Goal: Task Accomplishment & Management: Manage account settings

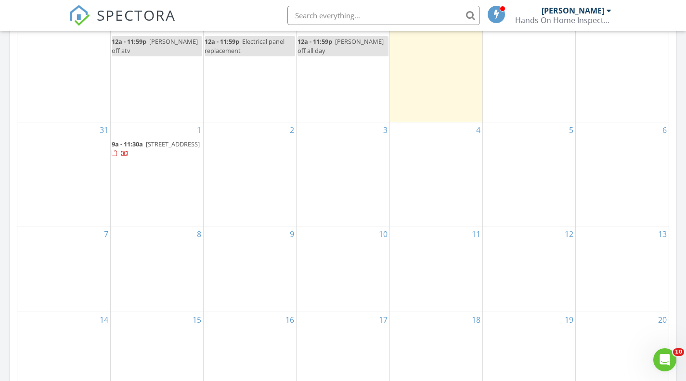
scroll to position [465, 0]
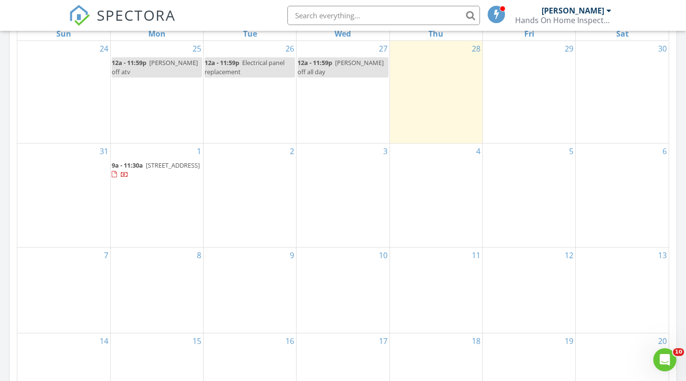
click at [157, 165] on span "123 TBD Street, Farragut 37932" at bounding box center [173, 165] width 54 height 9
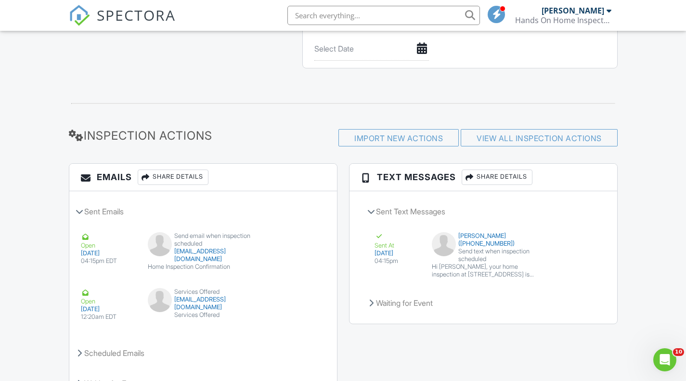
scroll to position [1144, 0]
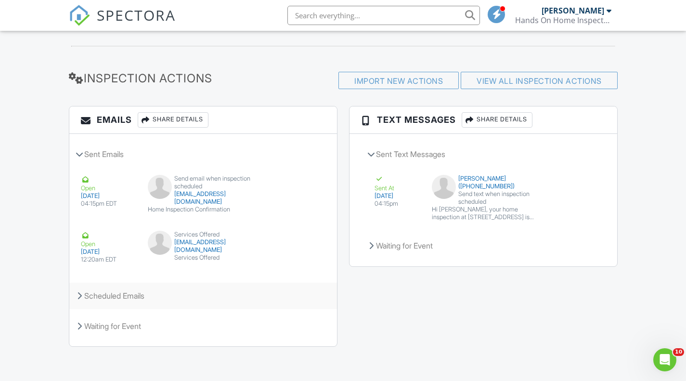
click at [140, 300] on div "Scheduled Emails" at bounding box center [203, 296] width 268 height 26
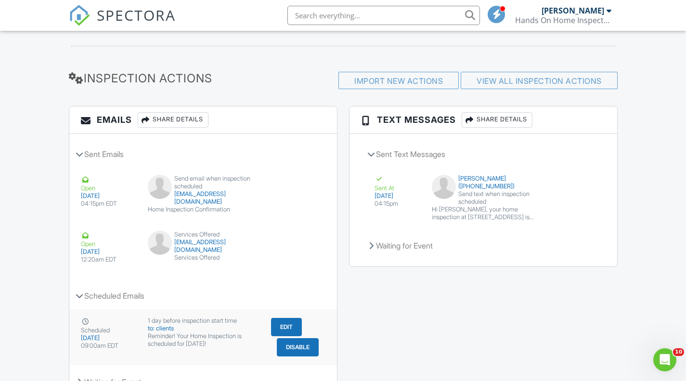
click at [301, 350] on button "Disable" at bounding box center [298, 347] width 42 height 18
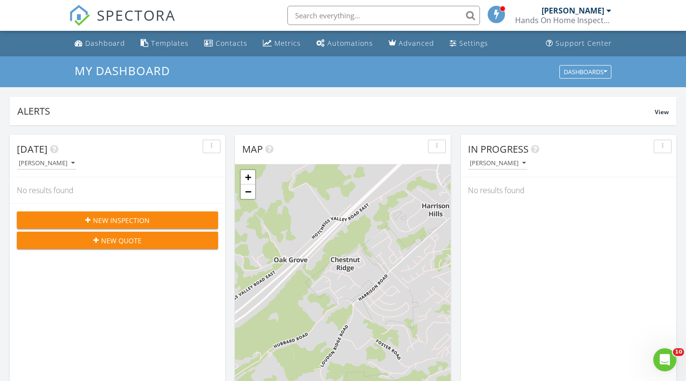
click at [346, 42] on div "Automations" at bounding box center [351, 43] width 46 height 9
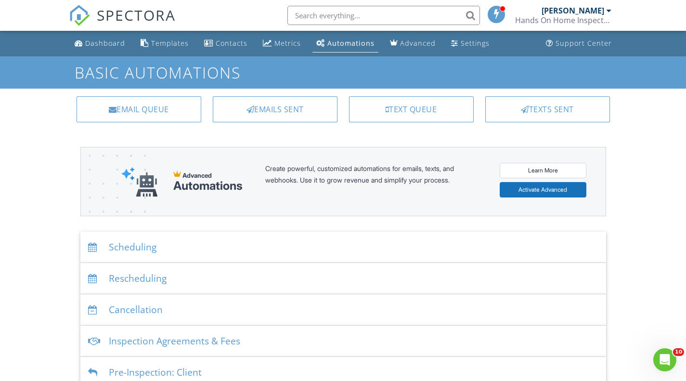
drag, startPoint x: 693, startPoint y: 172, endPoint x: 675, endPoint y: 155, distance: 24.5
click at [675, 155] on html "SPECTORA [PERSON_NAME] Hands On Home Inspectors LLC Role: Inspector Change Role…" at bounding box center [343, 292] width 686 height 584
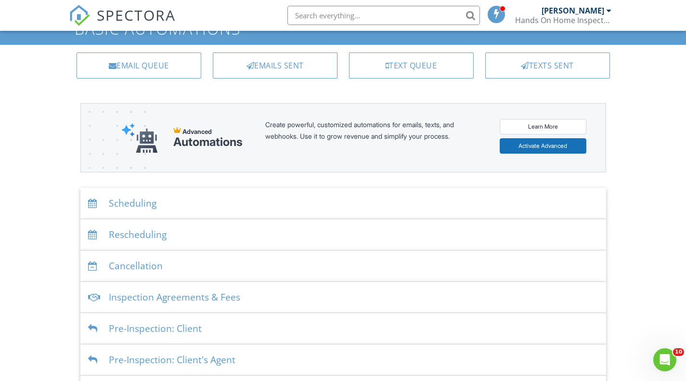
scroll to position [114, 0]
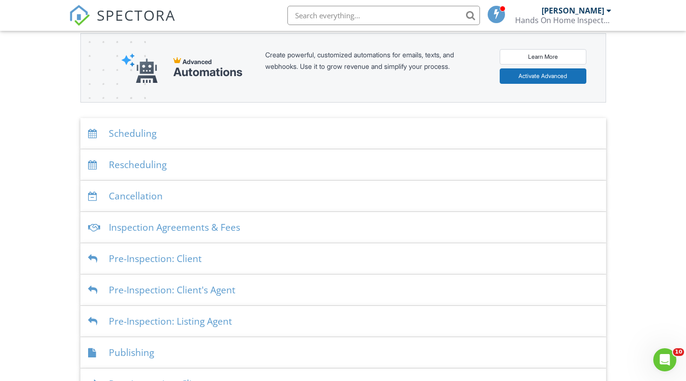
click at [194, 235] on div "Inspection Agreements & Fees" at bounding box center [343, 227] width 526 height 31
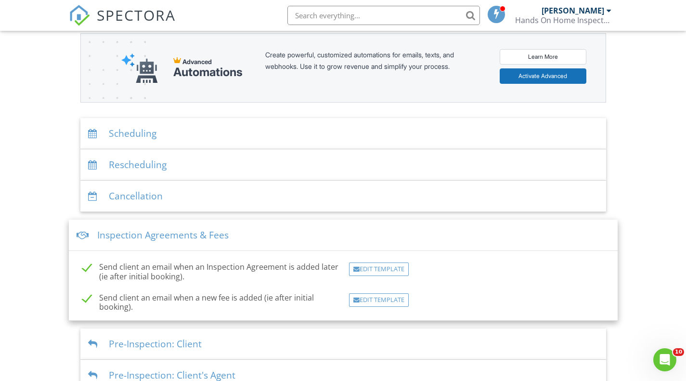
click at [194, 235] on div "Inspection Agreements & Fees" at bounding box center [343, 235] width 549 height 31
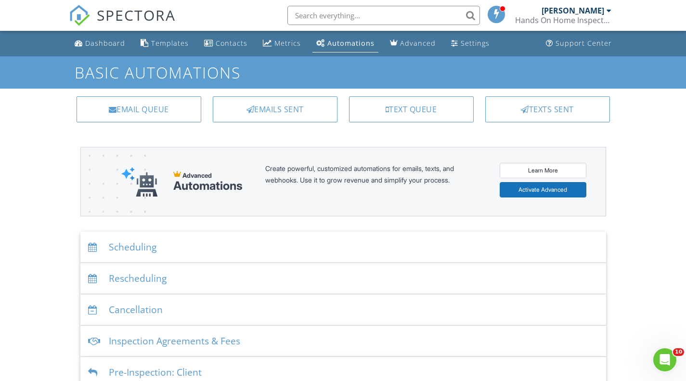
click at [275, 47] on div "Metrics" at bounding box center [288, 43] width 26 height 9
